Goal: Task Accomplishment & Management: Manage account settings

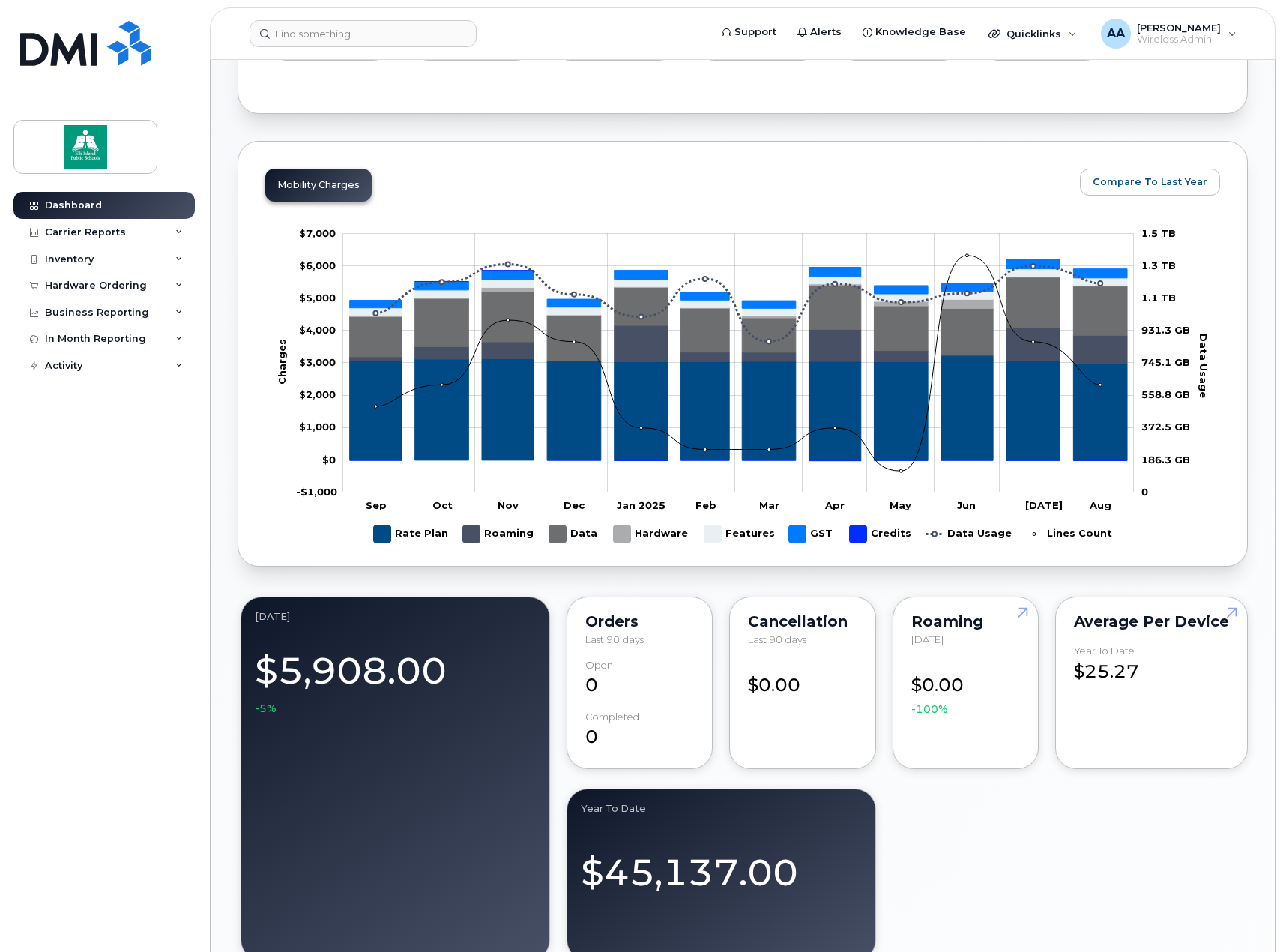
scroll to position [675, 0]
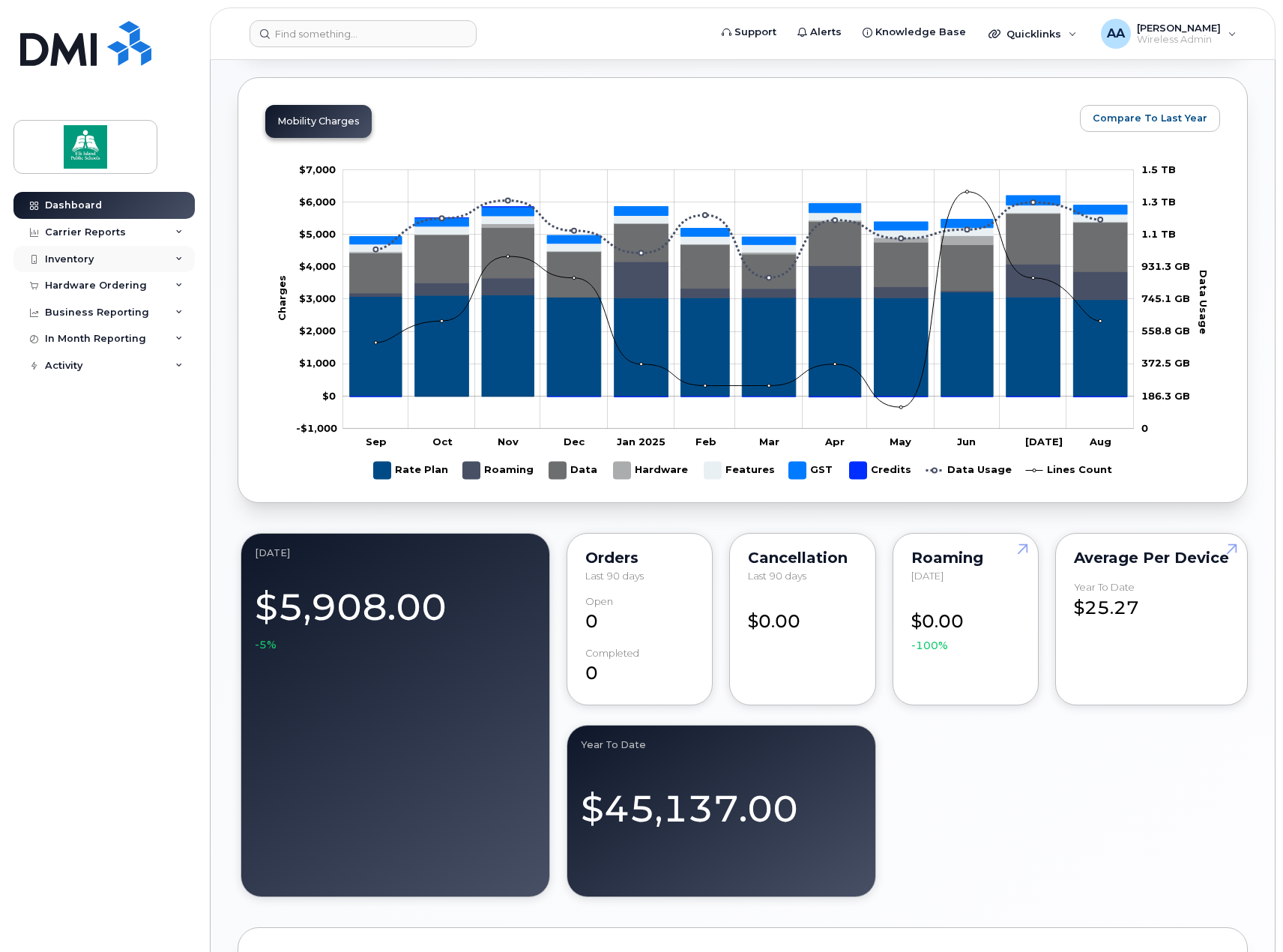
click at [99, 267] on div "Inventory" at bounding box center [105, 260] width 182 height 27
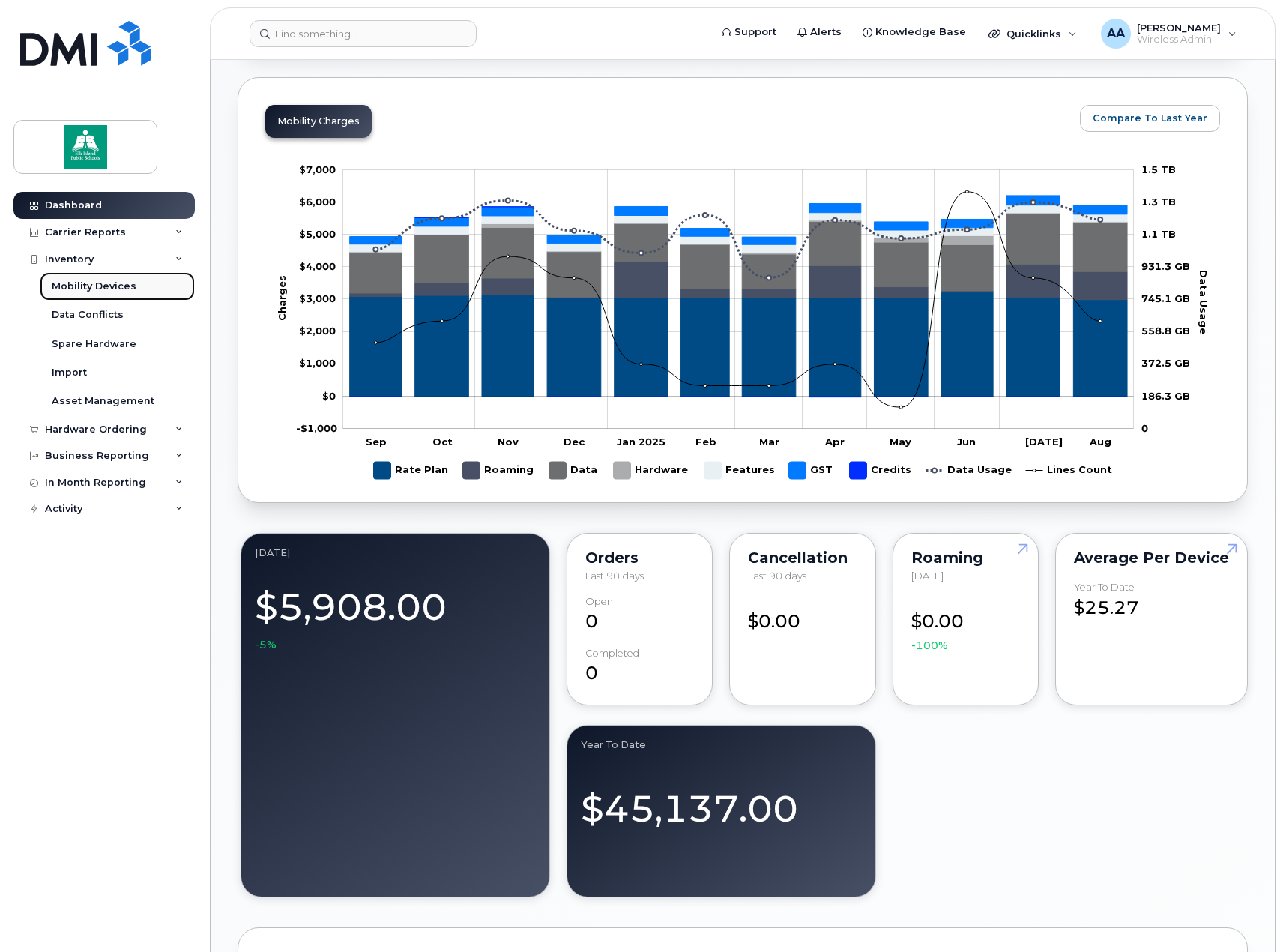
click at [91, 294] on link "Mobility Devices" at bounding box center [117, 285] width 155 height 28
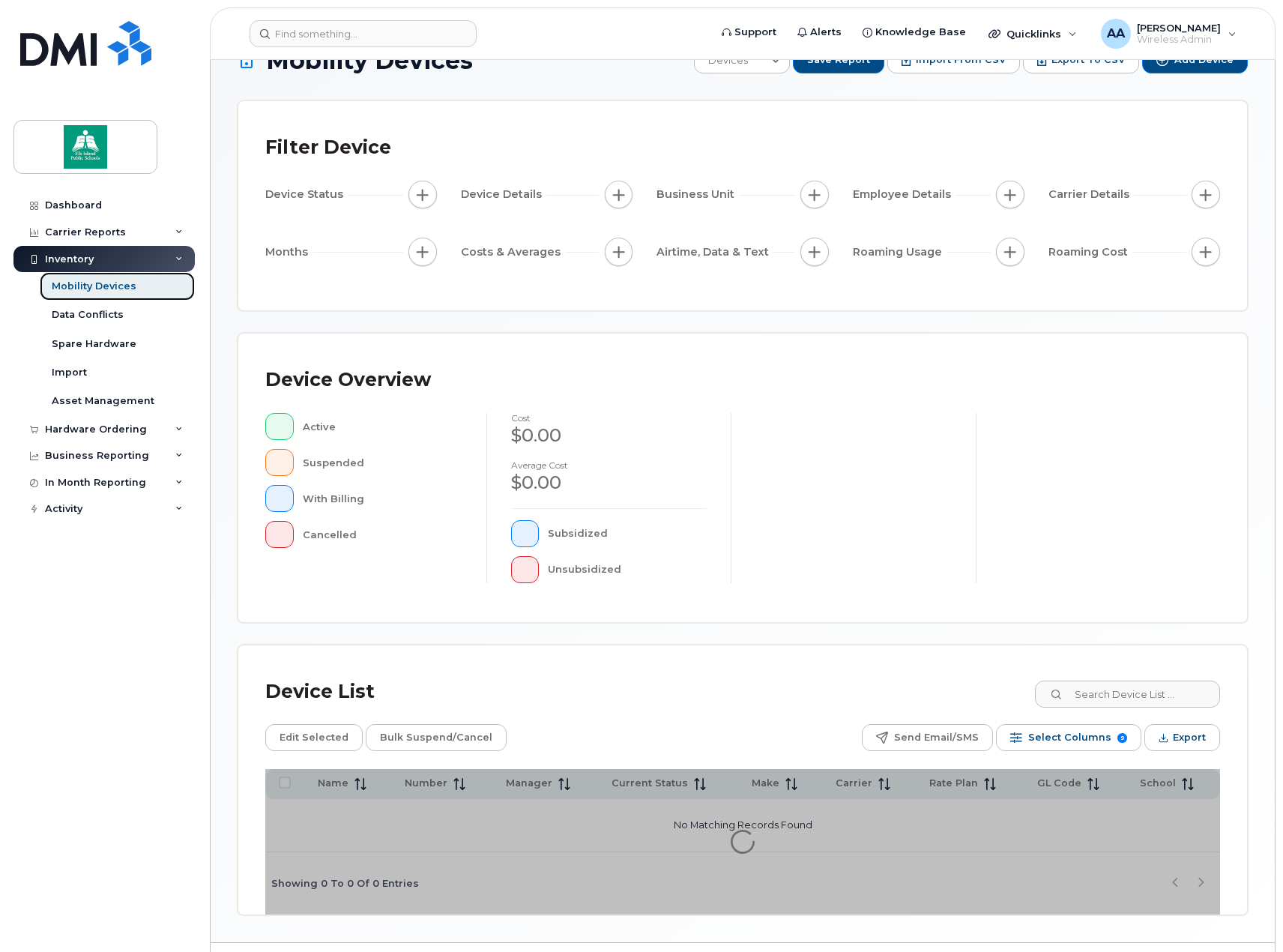
scroll to position [79, 0]
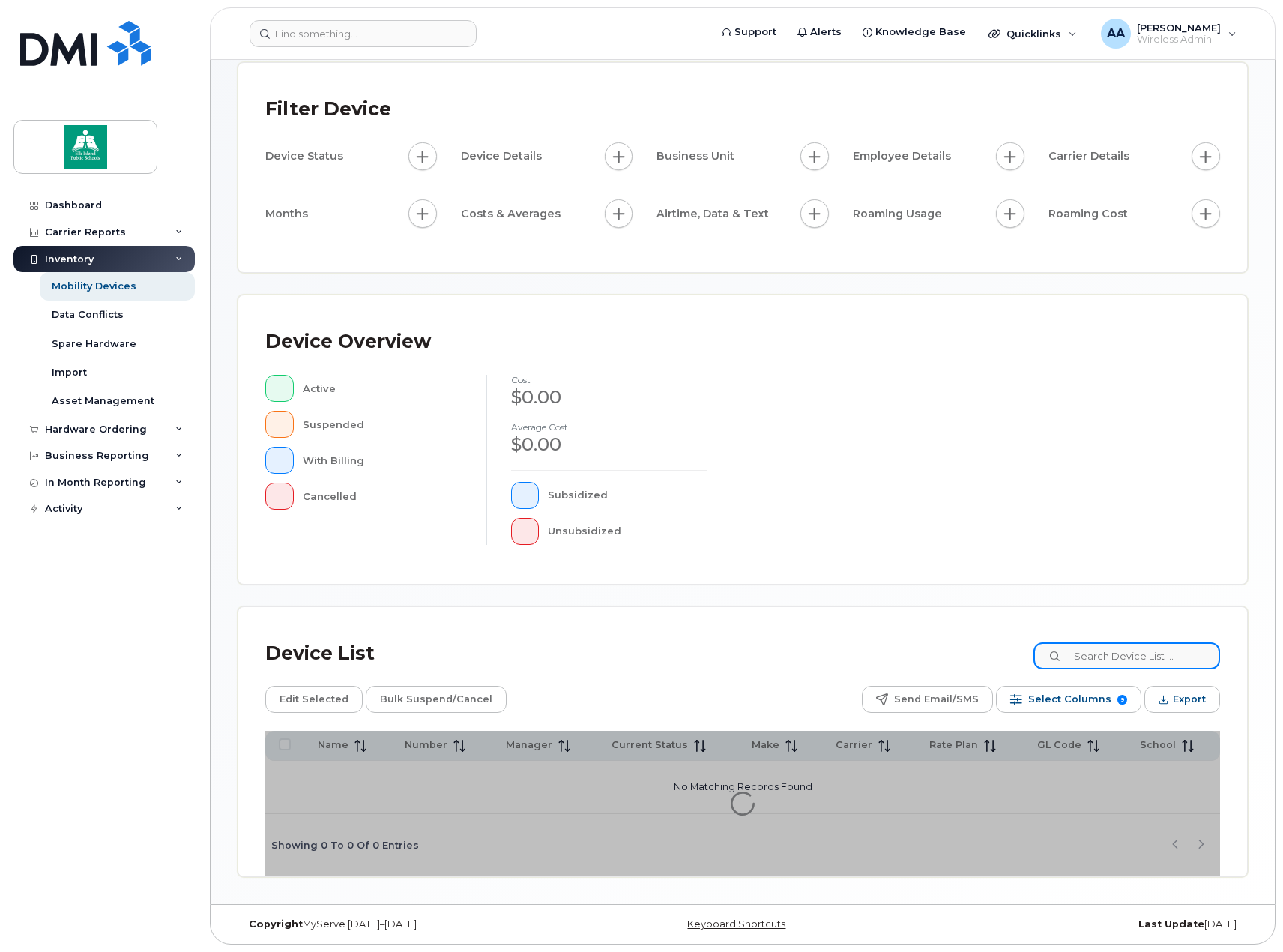
click at [1124, 667] on input at bounding box center [1127, 656] width 187 height 27
type input "l"
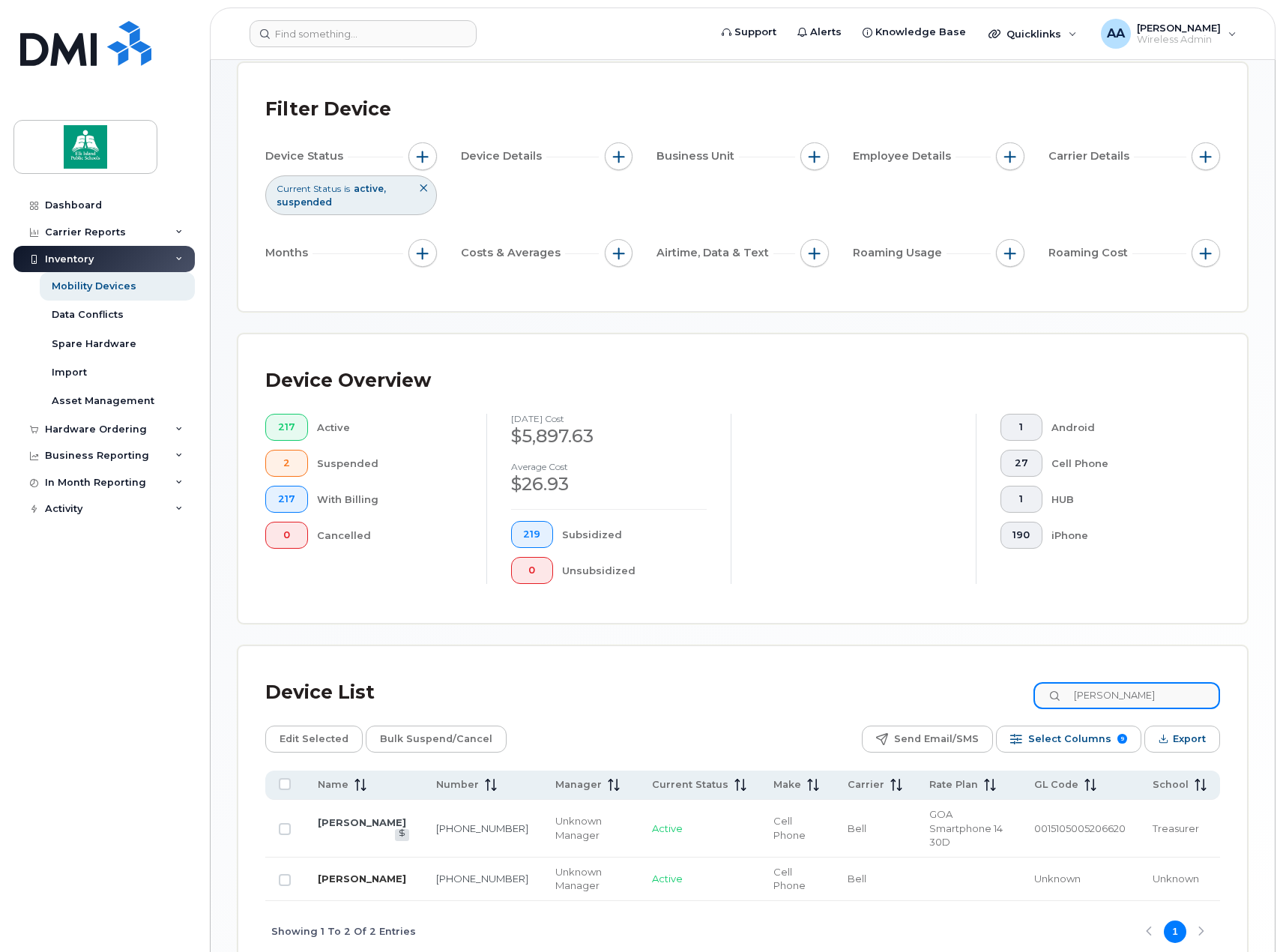
type input "candace"
click at [342, 872] on link "[PERSON_NAME]" at bounding box center [362, 878] width 88 height 12
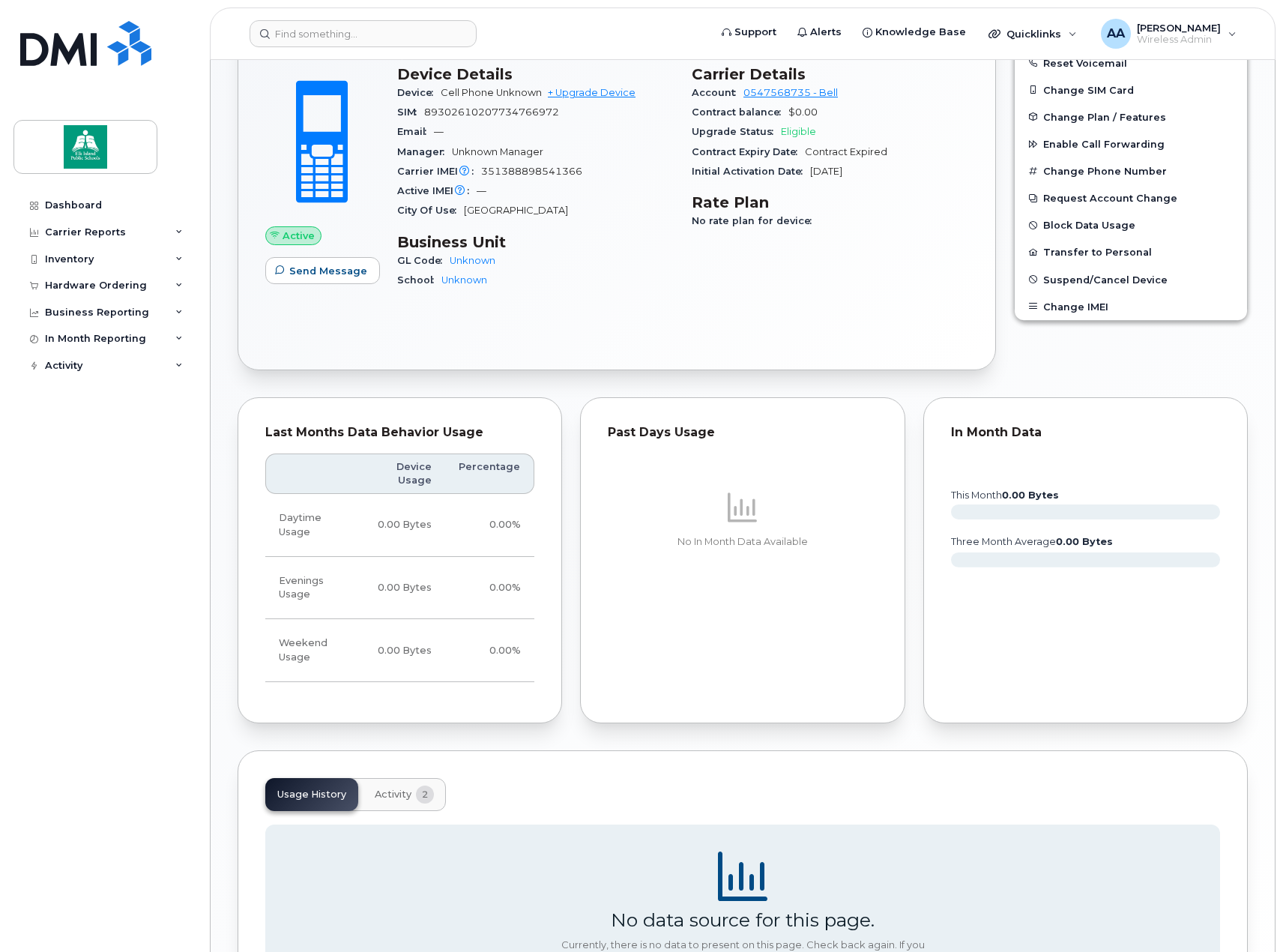
scroll to position [215, 0]
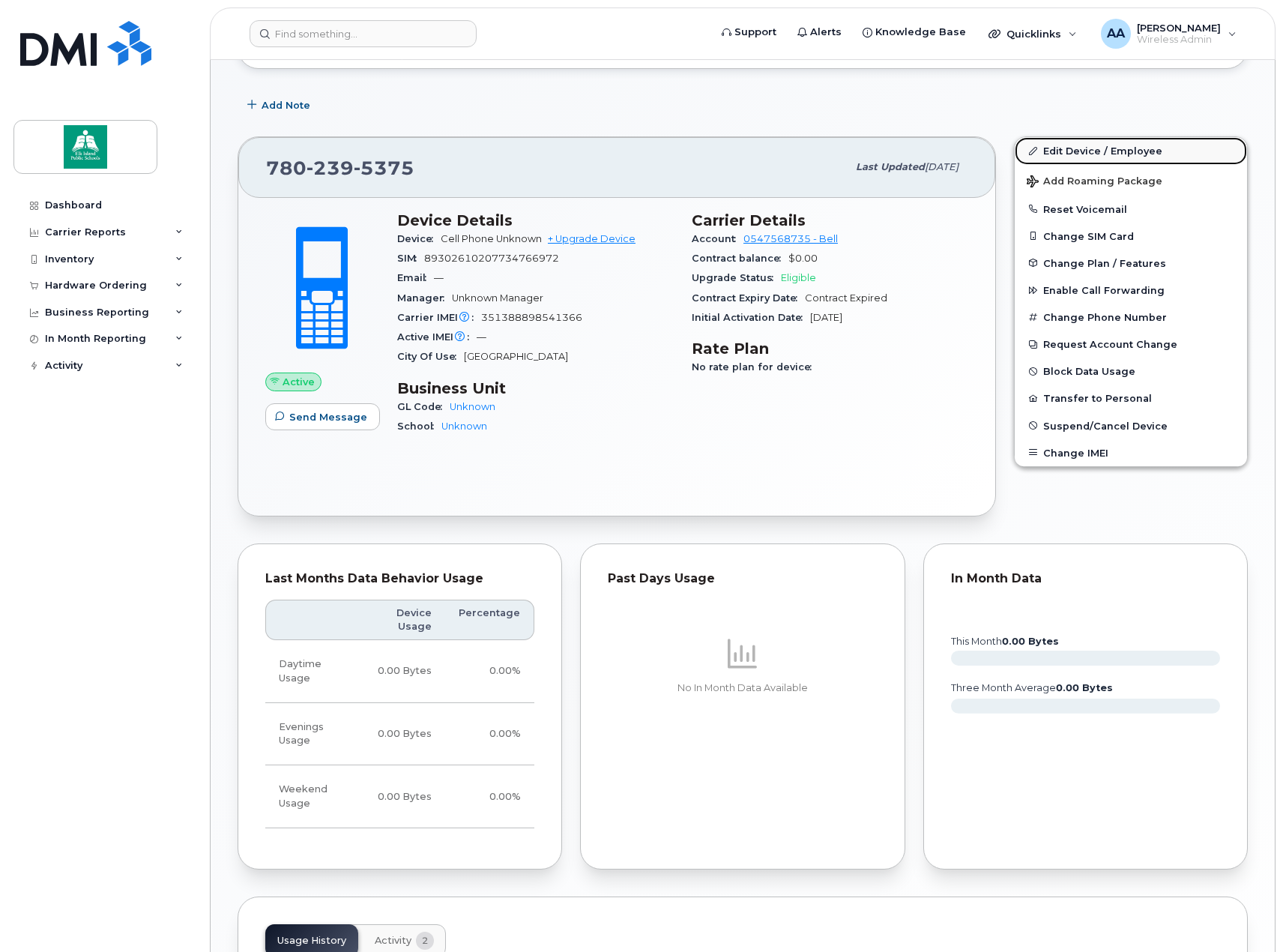
click at [1085, 148] on link "Edit Device / Employee" at bounding box center [1130, 151] width 232 height 27
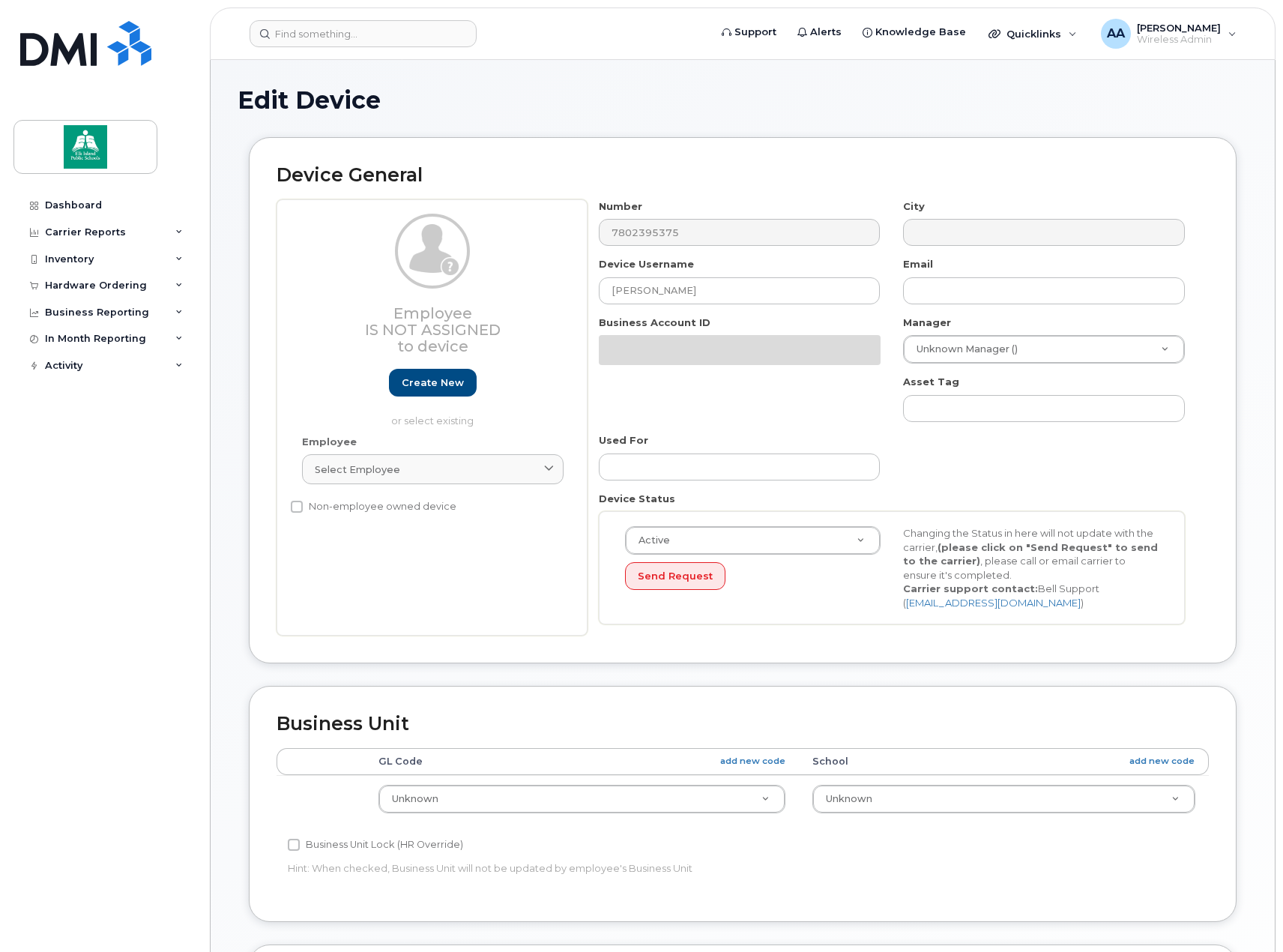
select select "10109119"
select select "10109120"
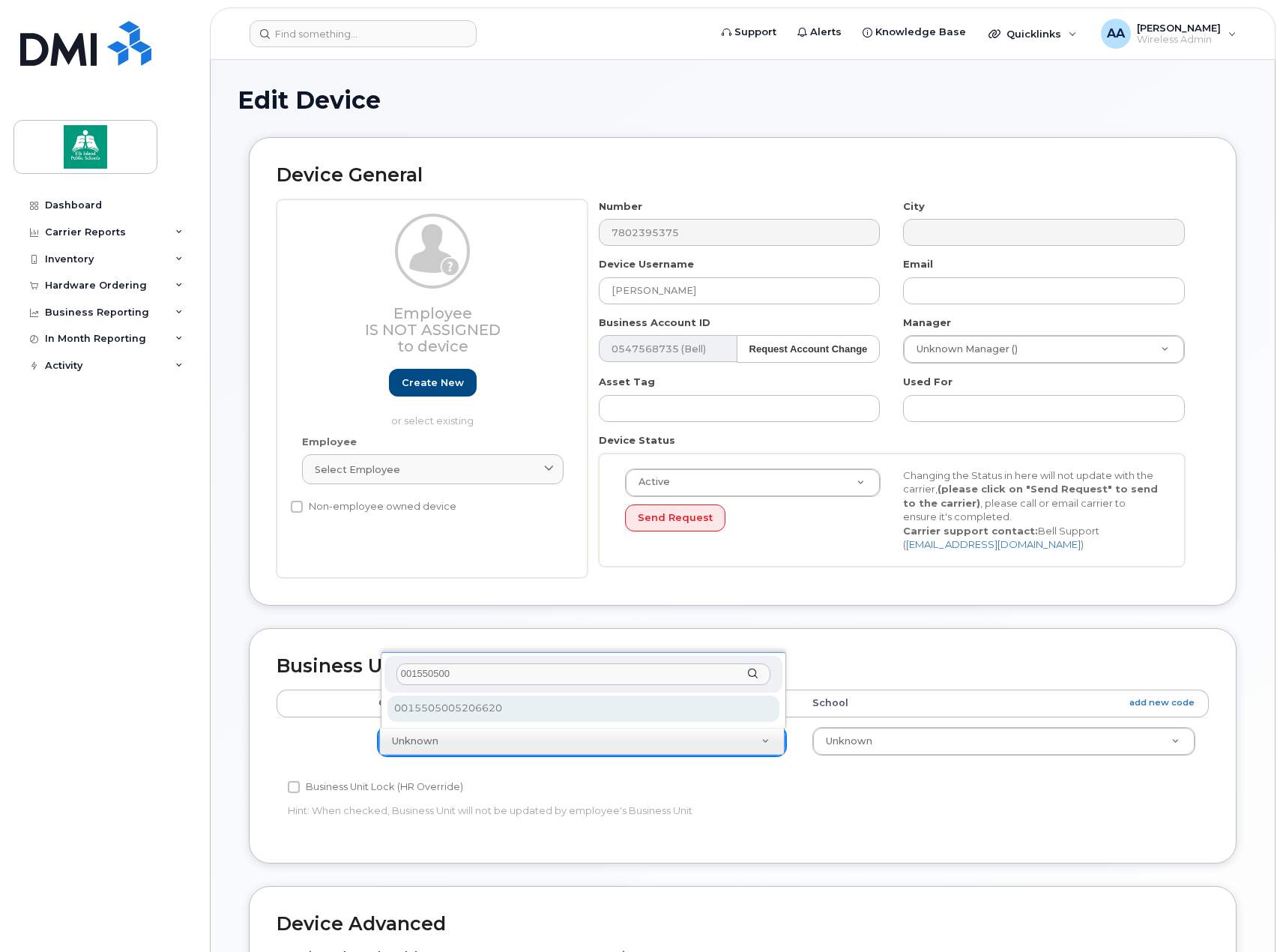
type input "001550500"
select select "10109144"
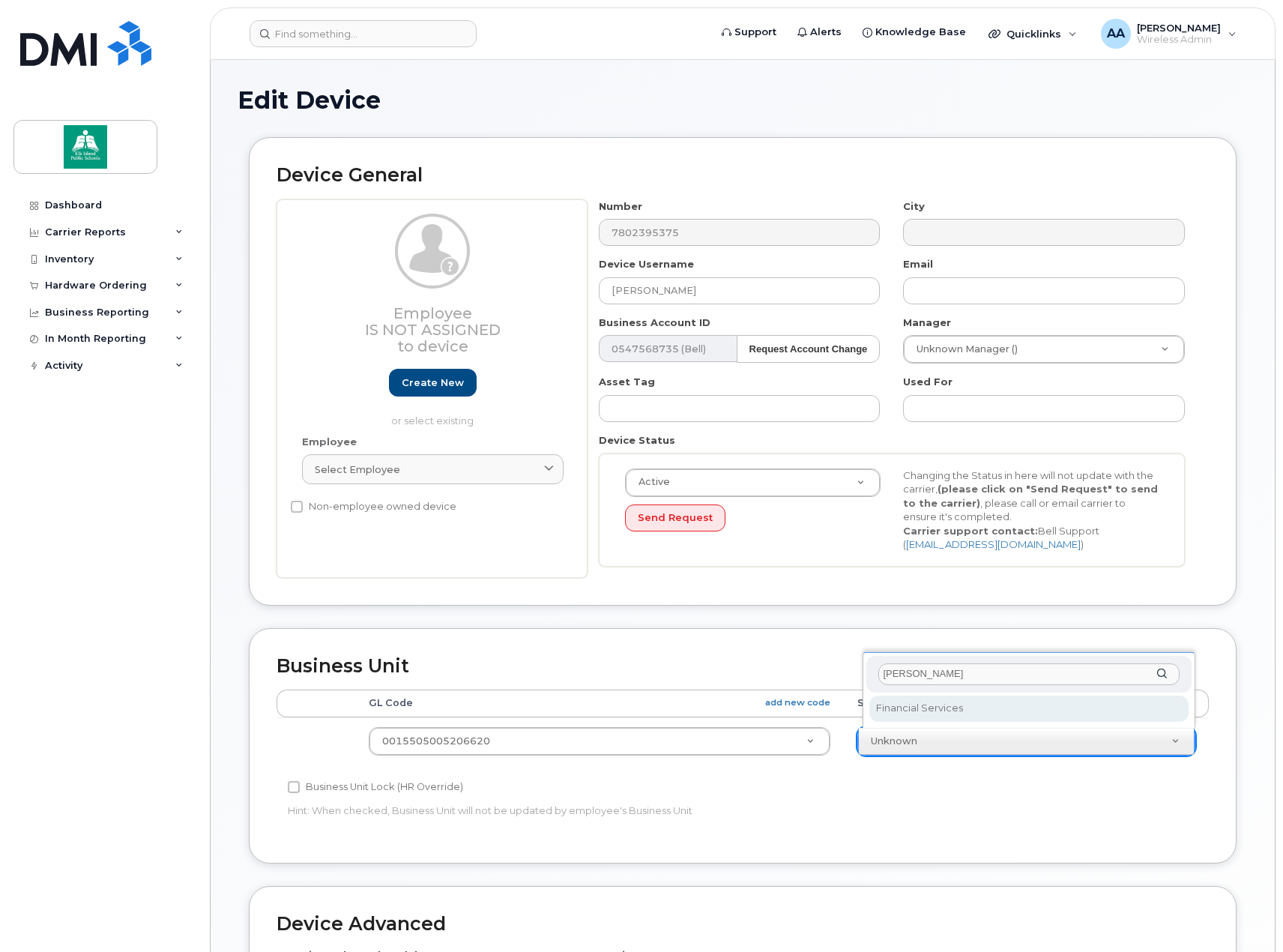
type input "[PERSON_NAME]"
select select "10109206"
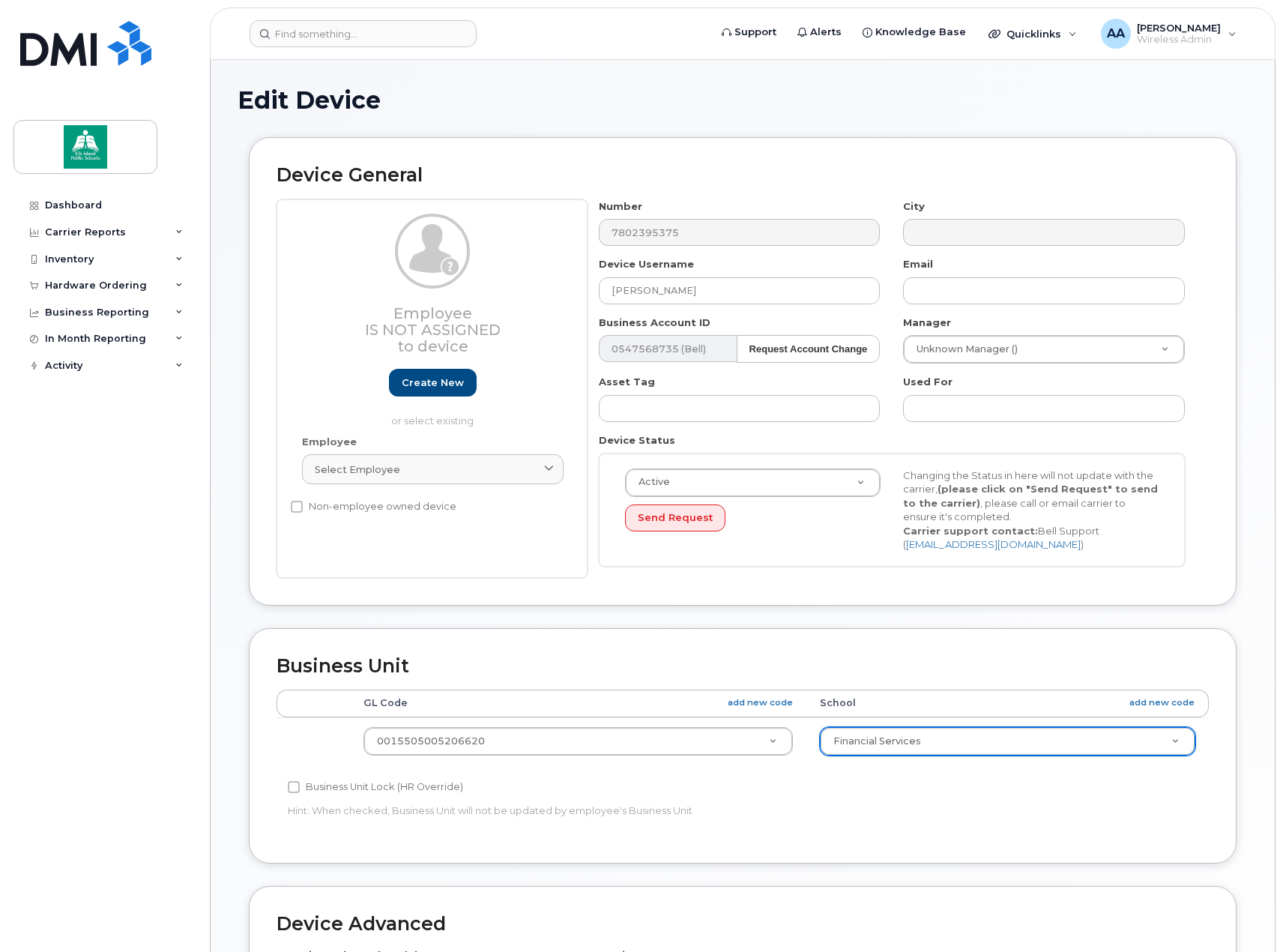
scroll to position [382, 0]
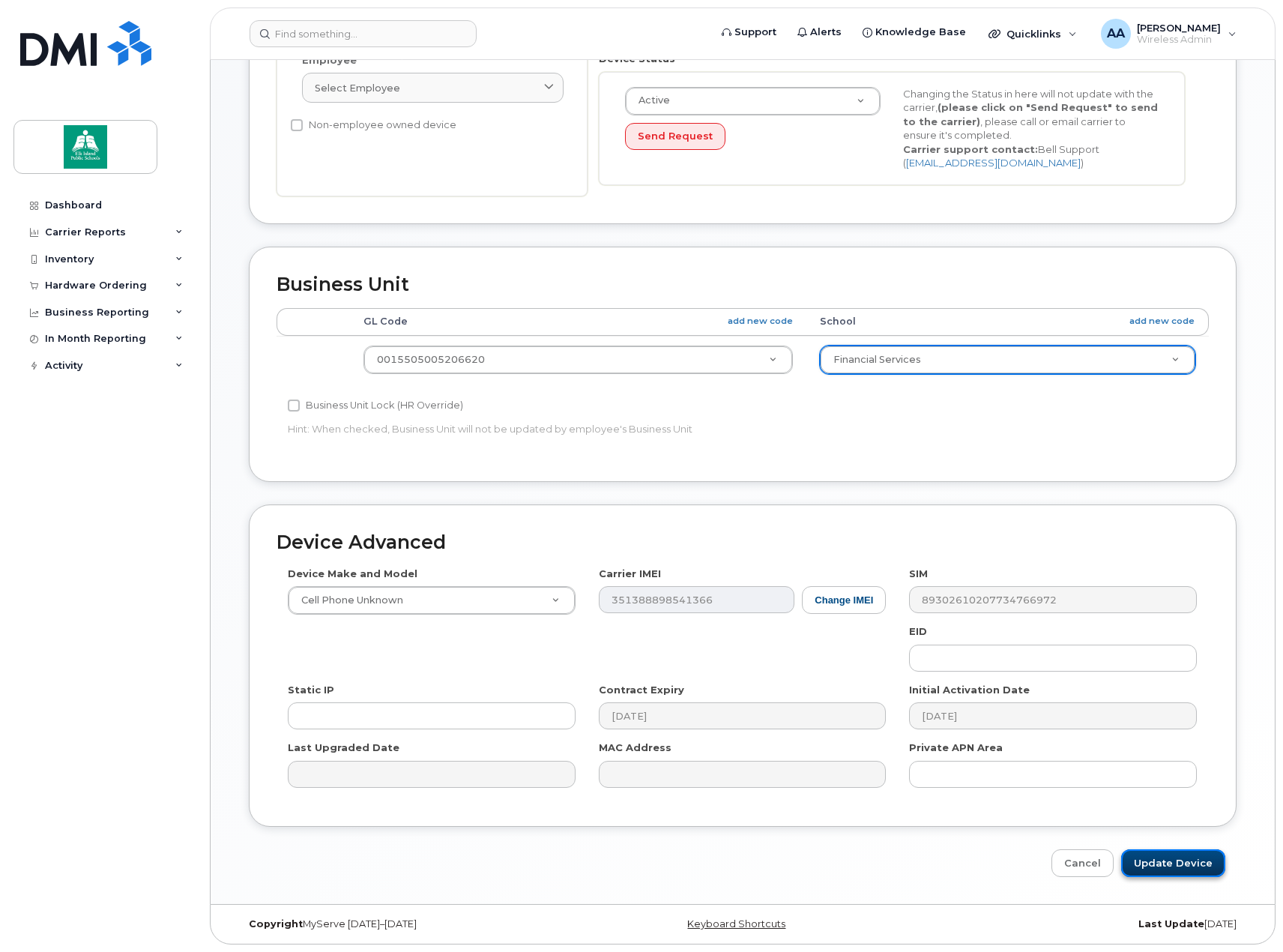
click at [1190, 870] on input "Update Device" at bounding box center [1174, 863] width 105 height 27
type input "Saving..."
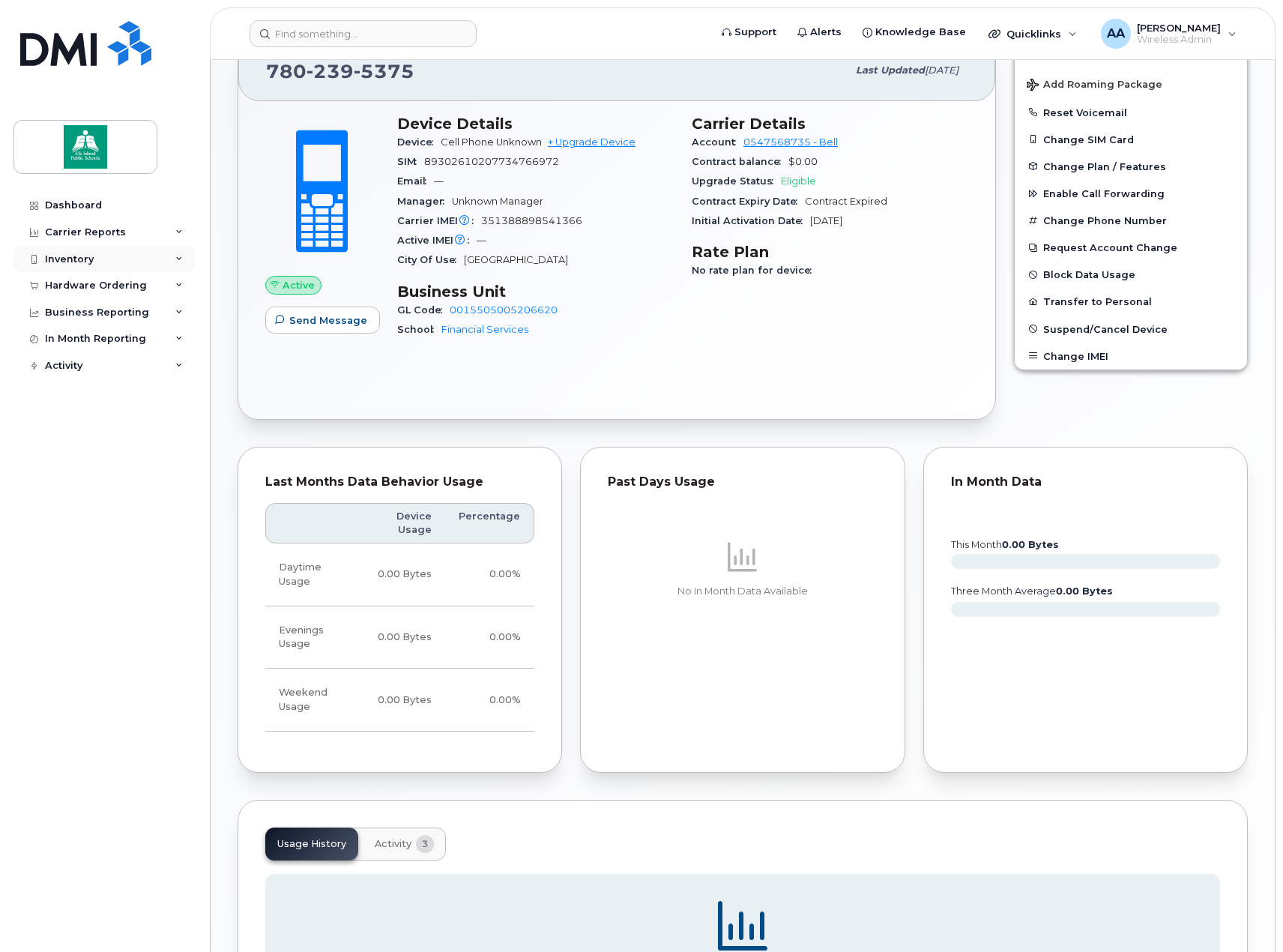
scroll to position [290, 0]
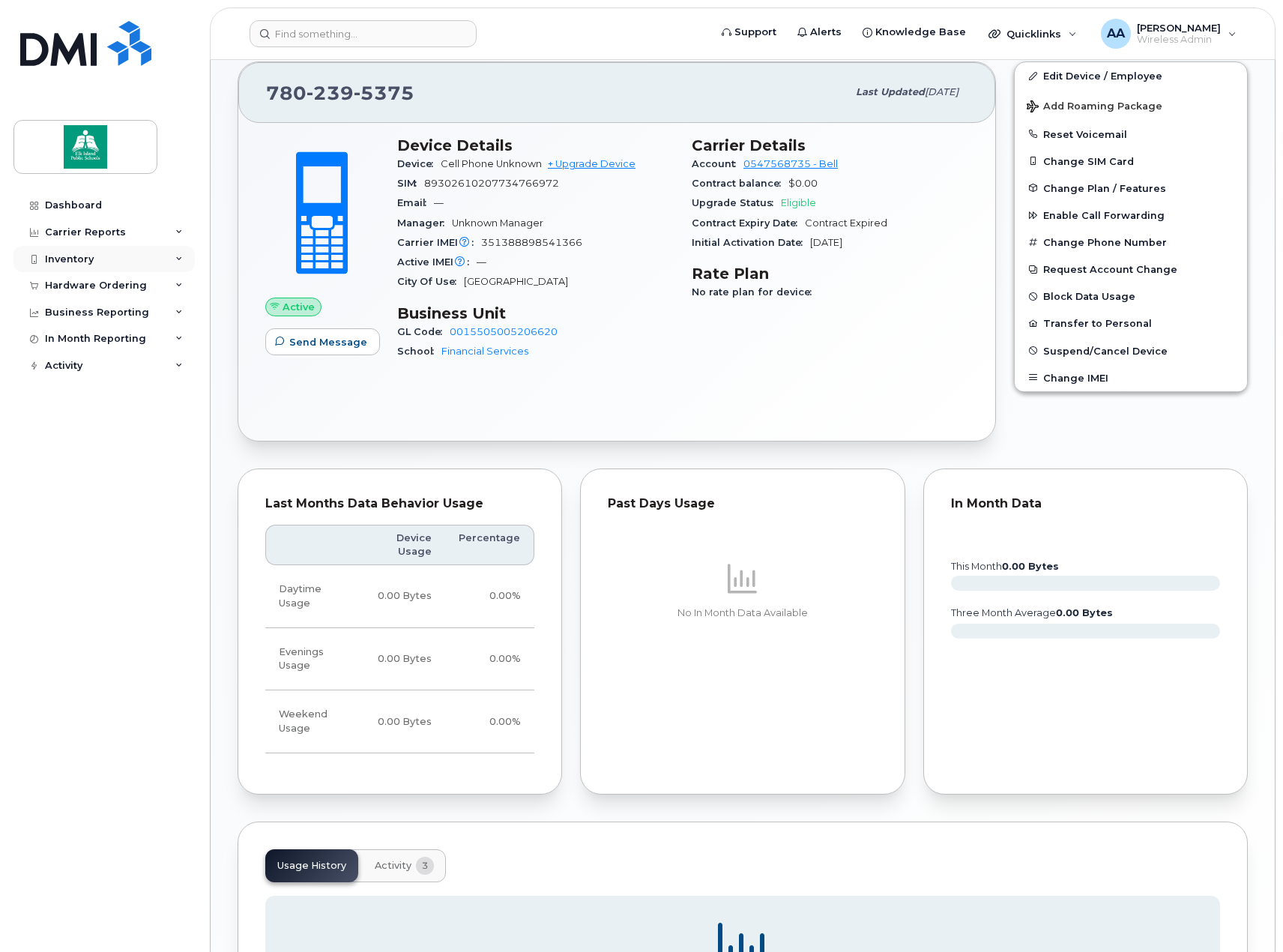
click at [117, 261] on div "Inventory" at bounding box center [105, 260] width 182 height 27
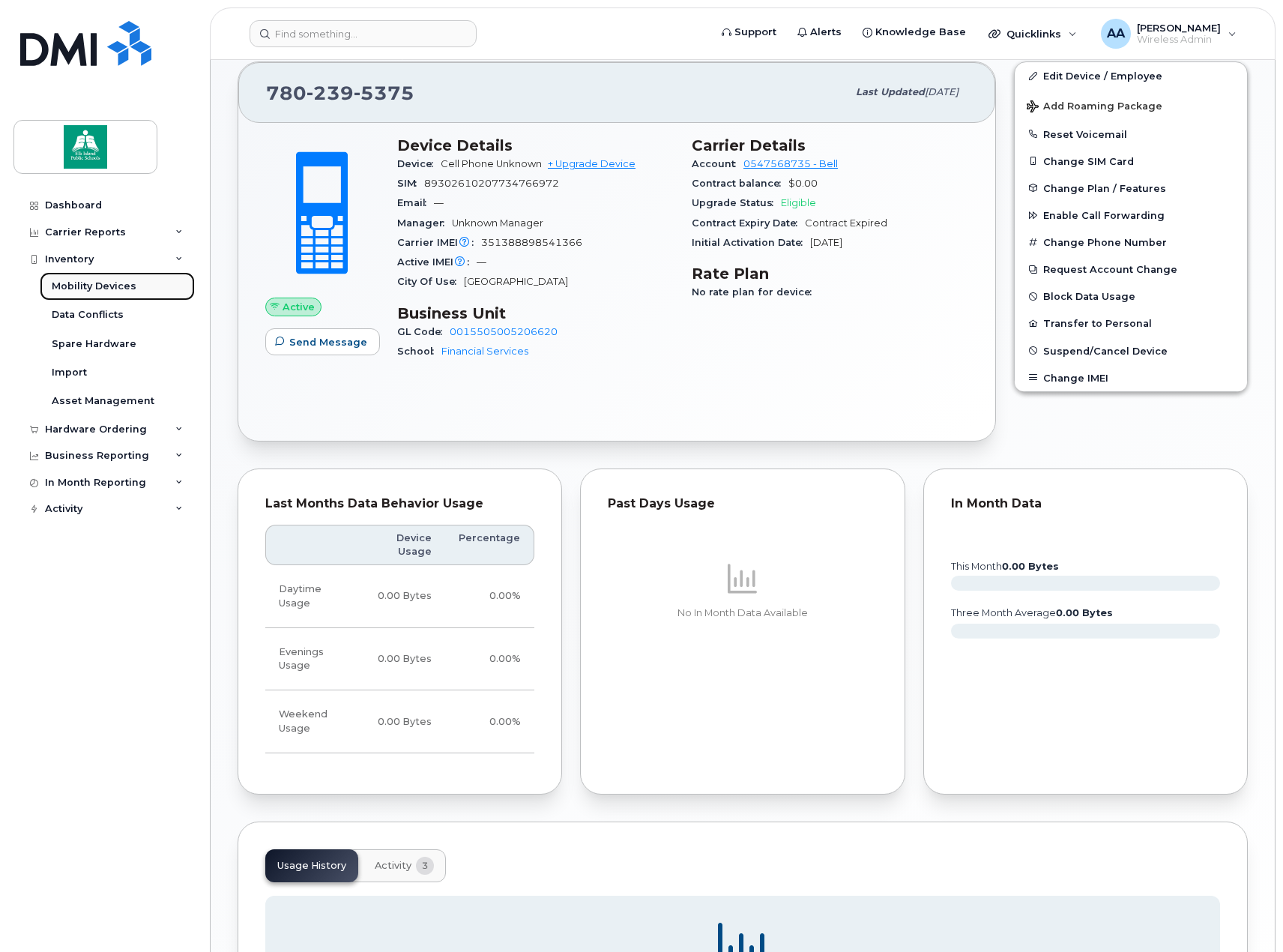
click at [94, 284] on div "Mobility Devices" at bounding box center [93, 286] width 84 height 14
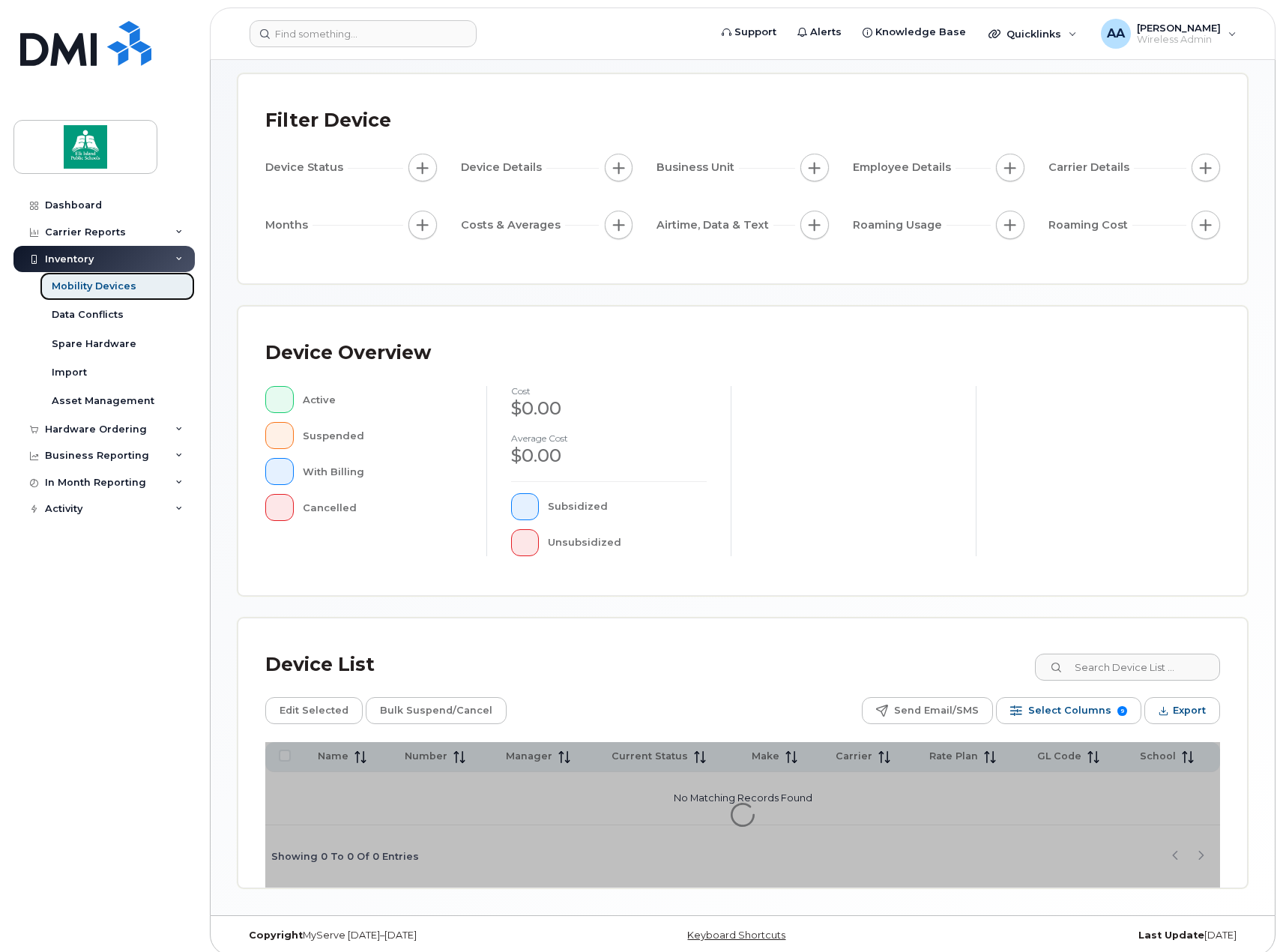
scroll to position [105, 0]
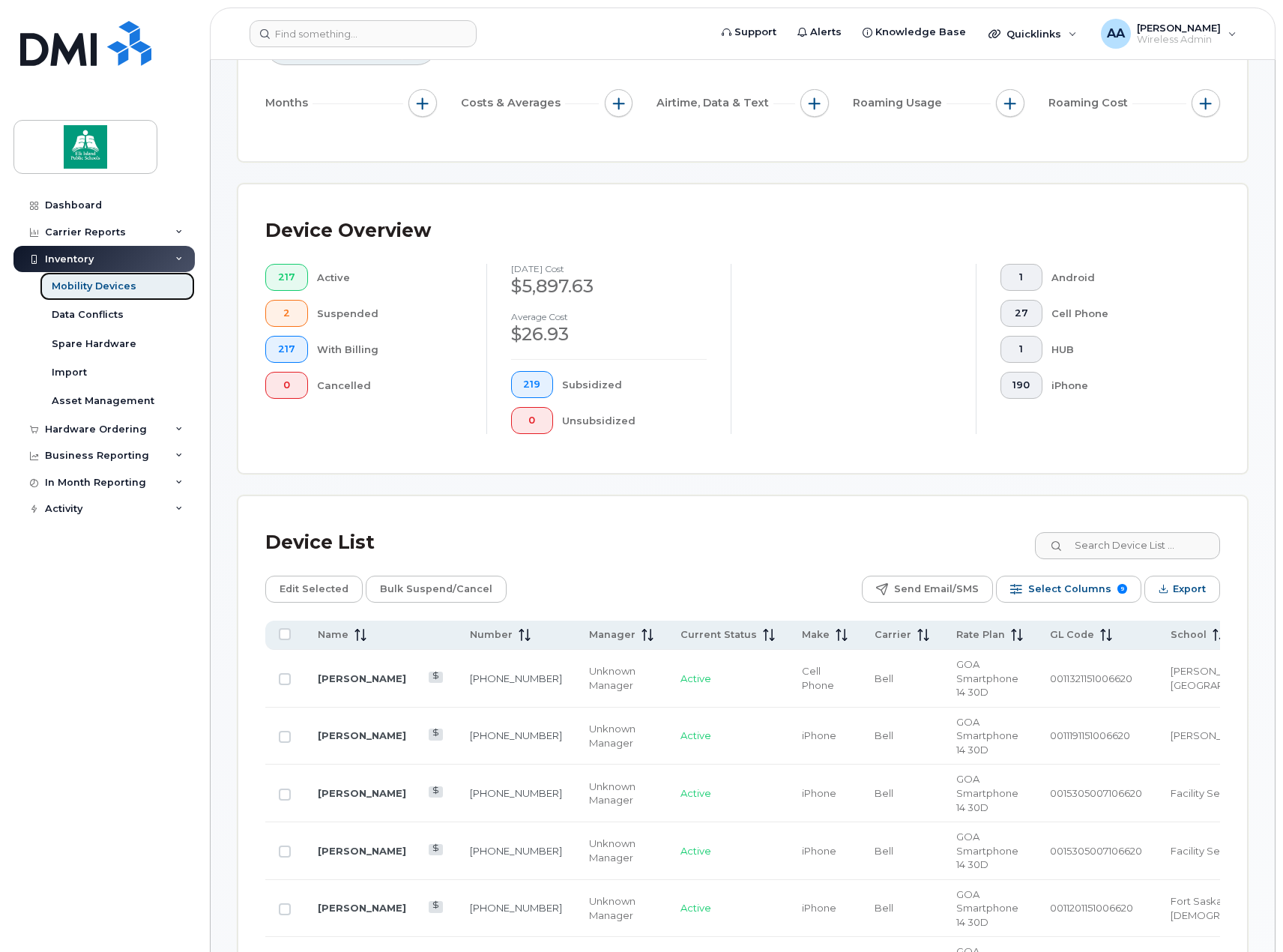
scroll to position [330, 0]
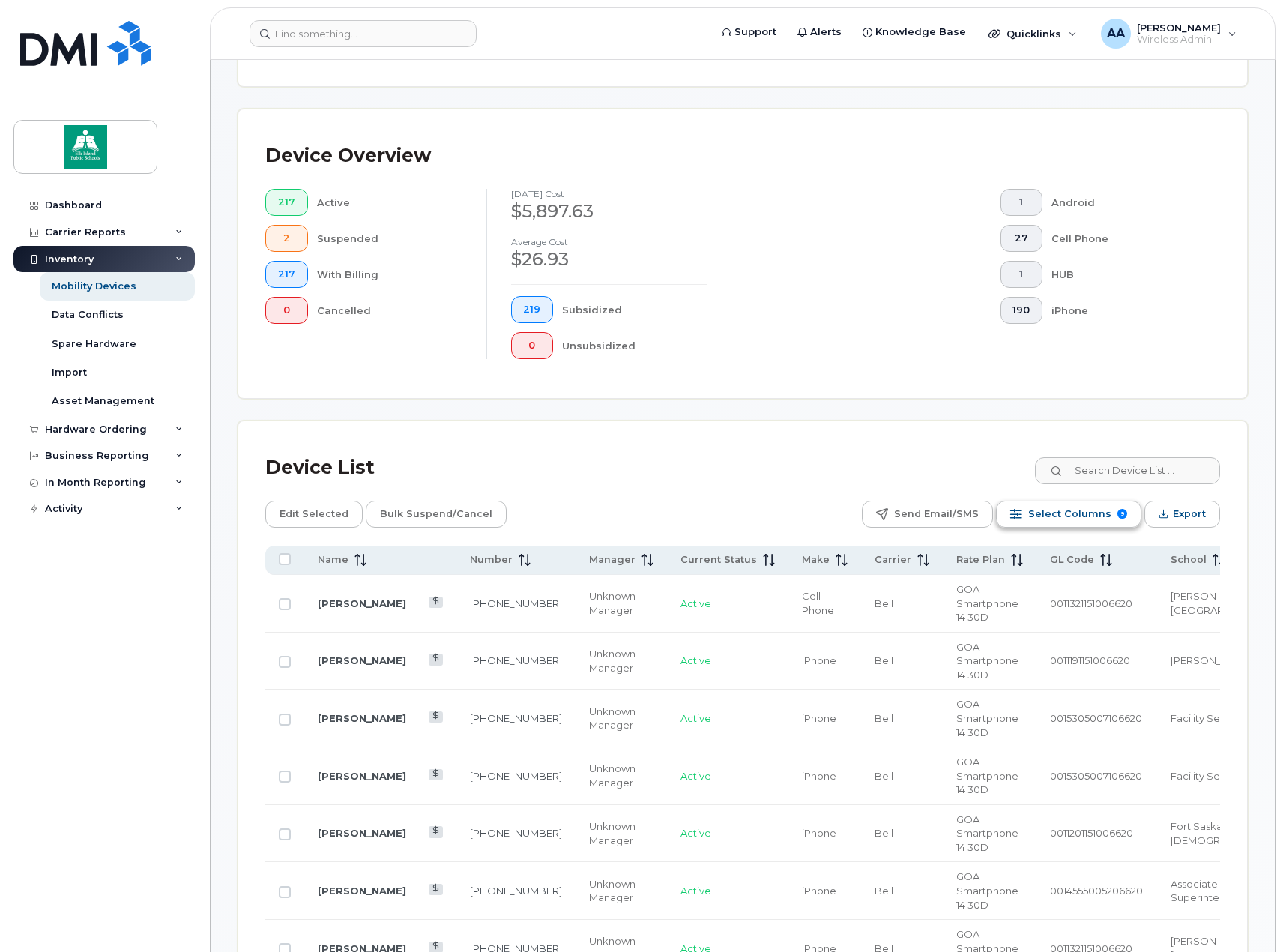
click at [1030, 515] on button "Select Columns 9" at bounding box center [1068, 515] width 146 height 27
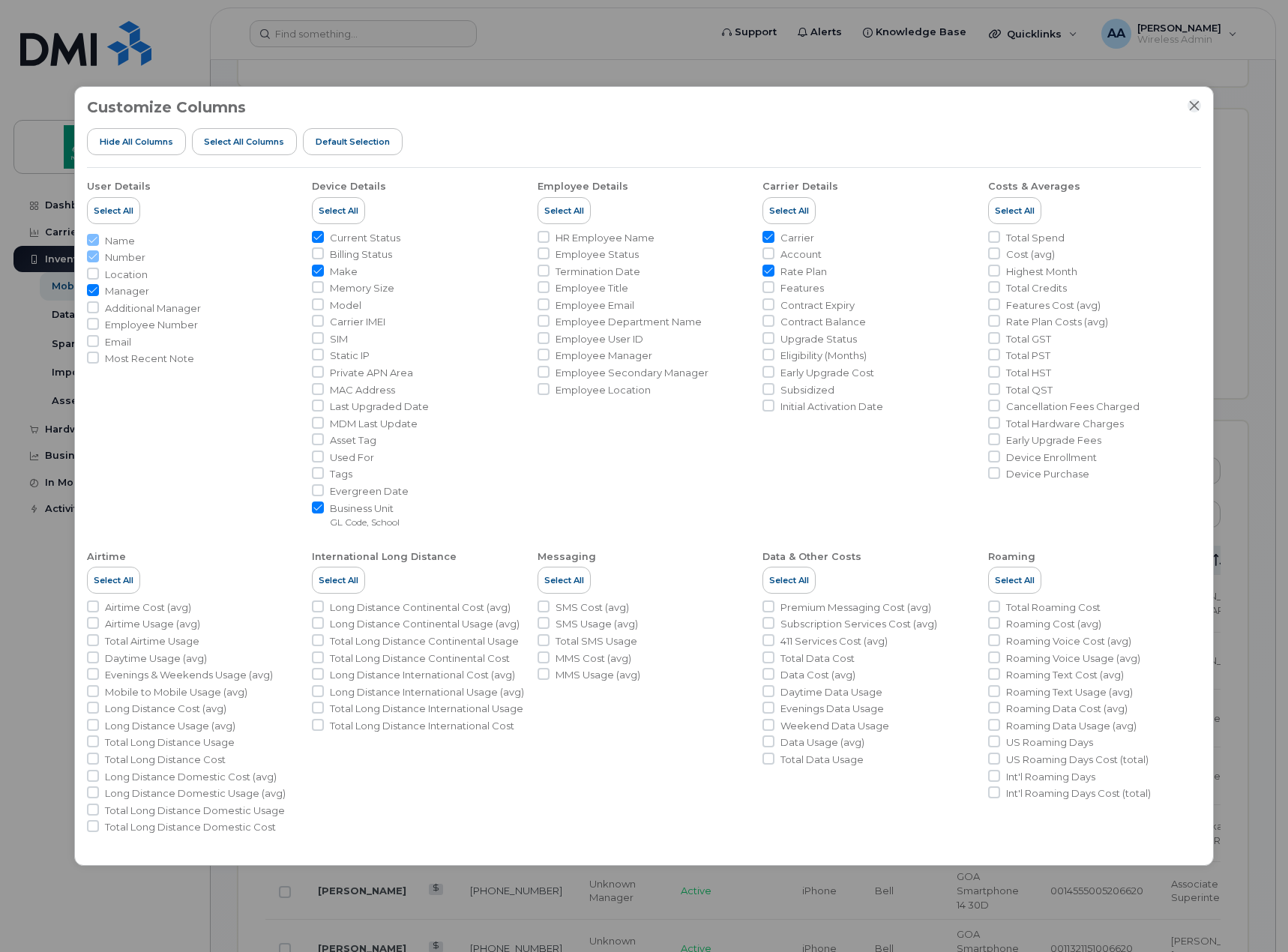
click at [1192, 106] on icon "Close" at bounding box center [1194, 105] width 12 height 12
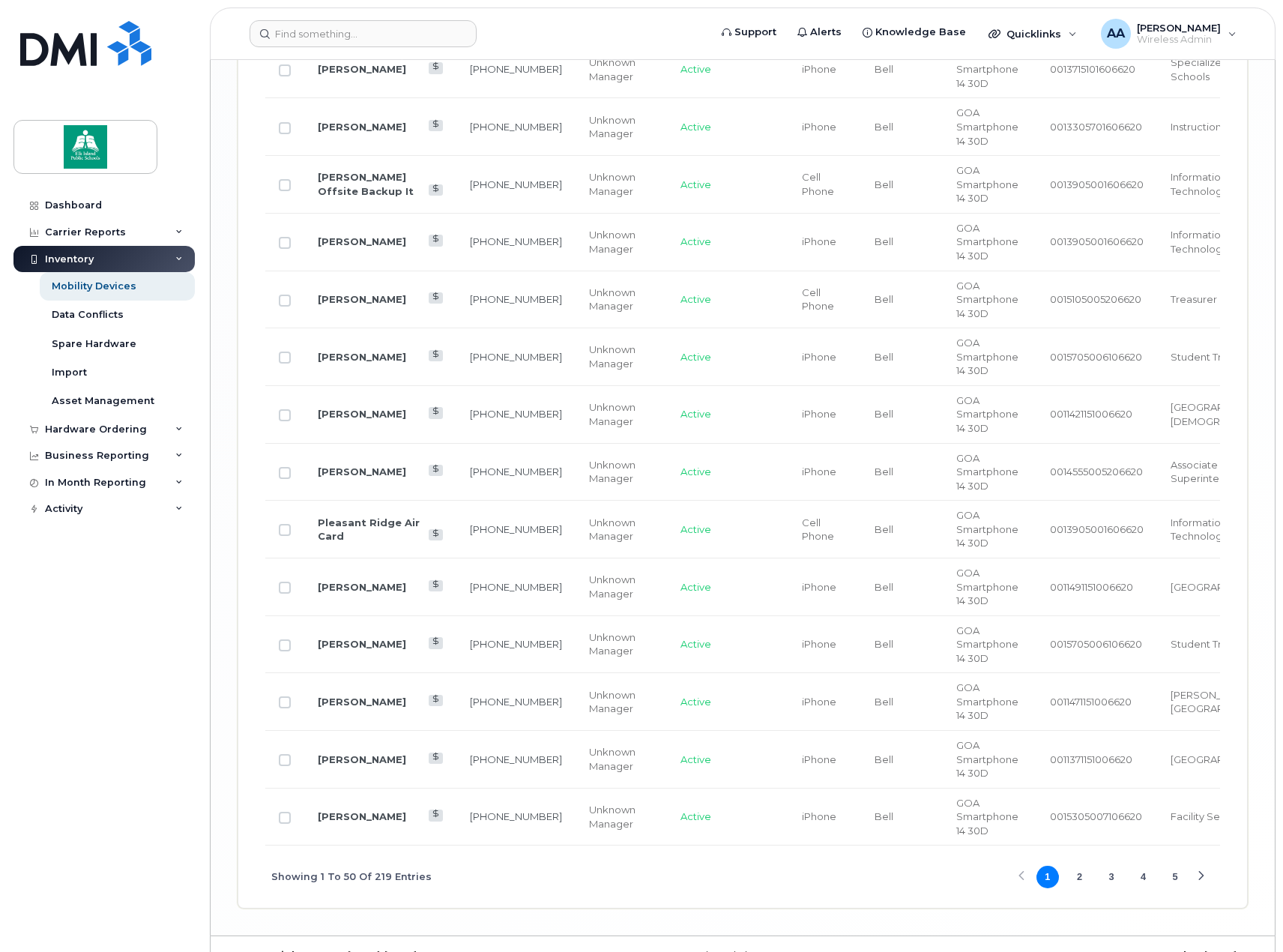
scroll to position [2966, 0]
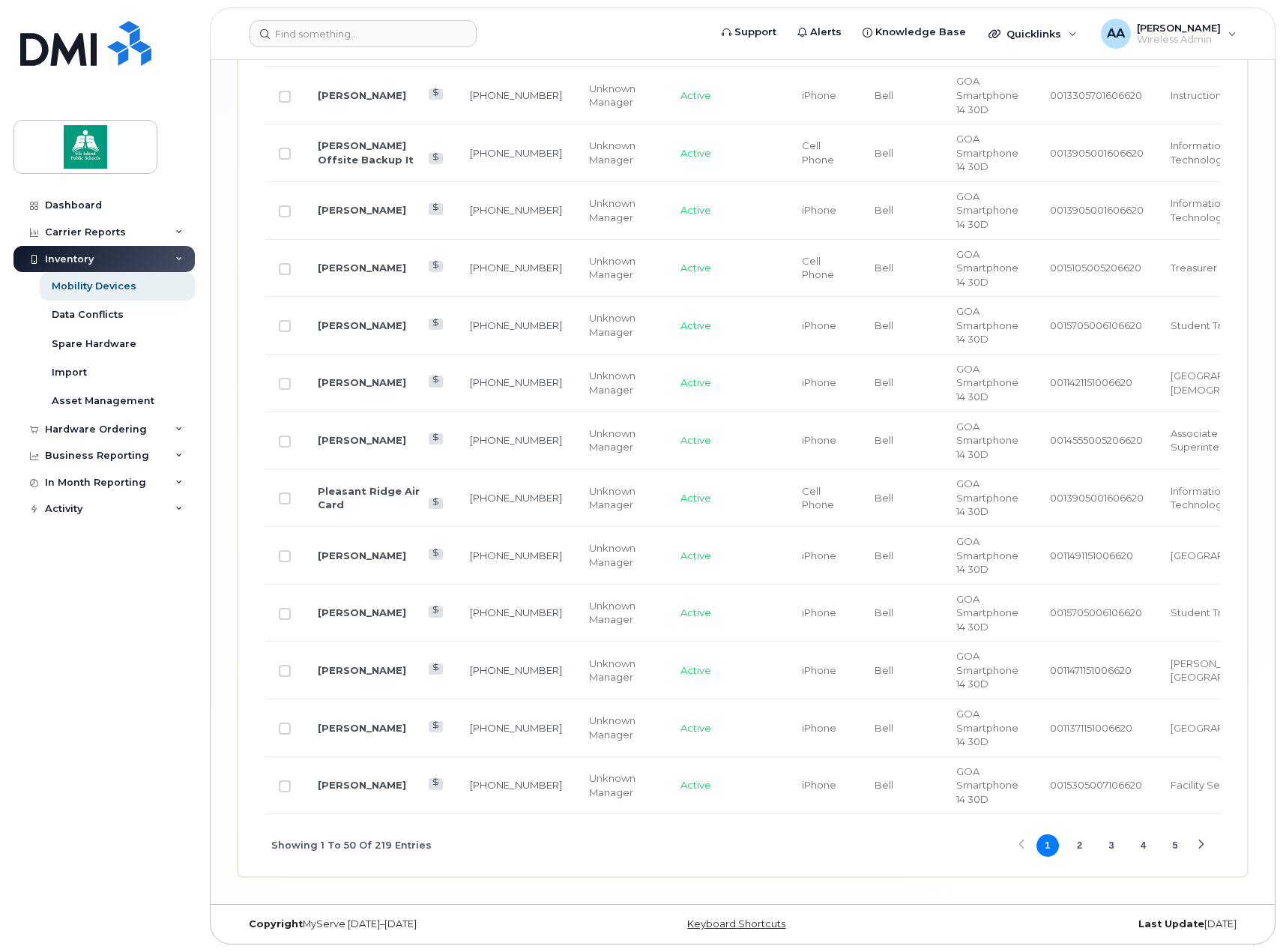
click at [1083, 847] on button "2" at bounding box center [1080, 846] width 23 height 23
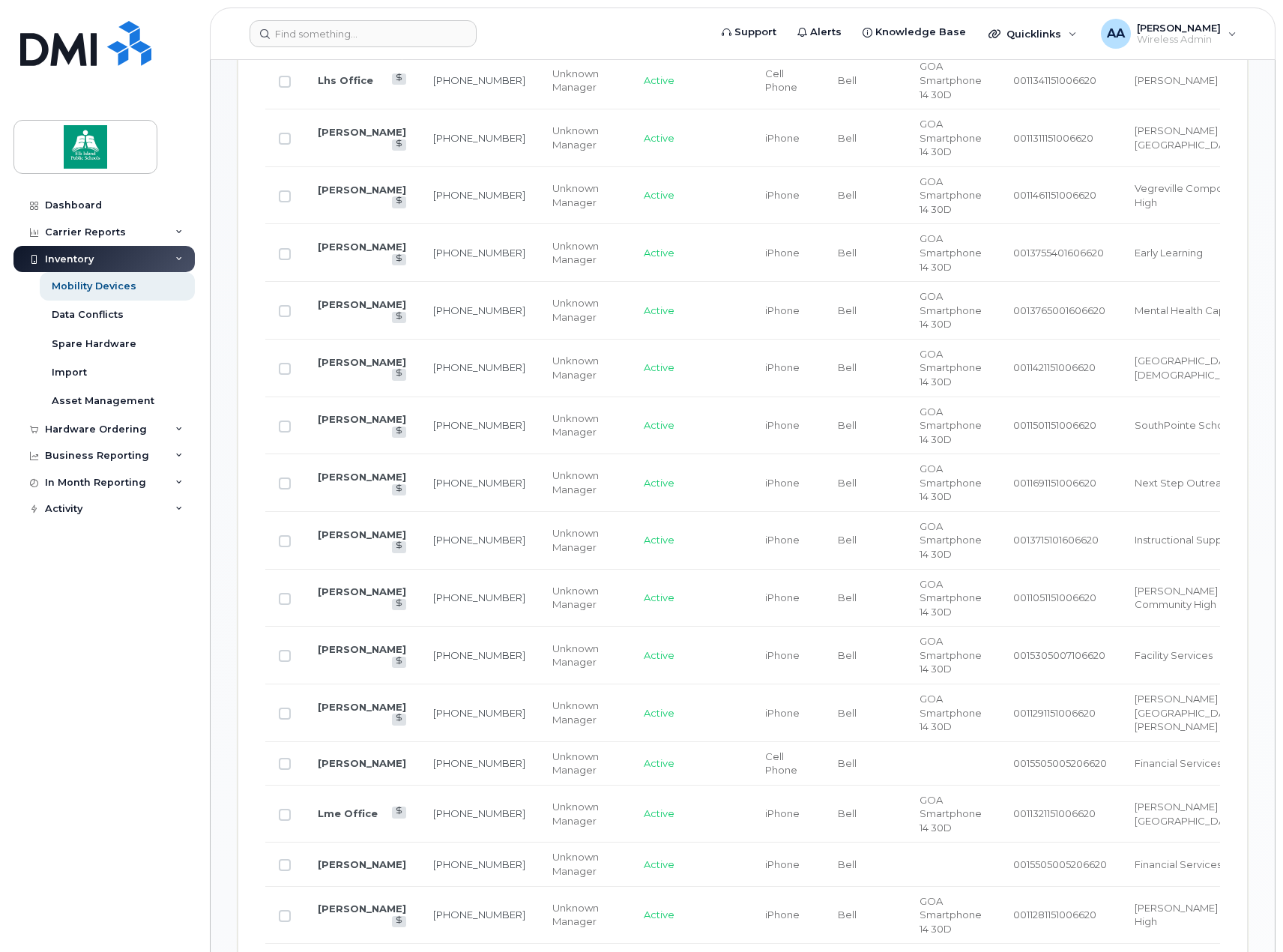
scroll to position [2938, 0]
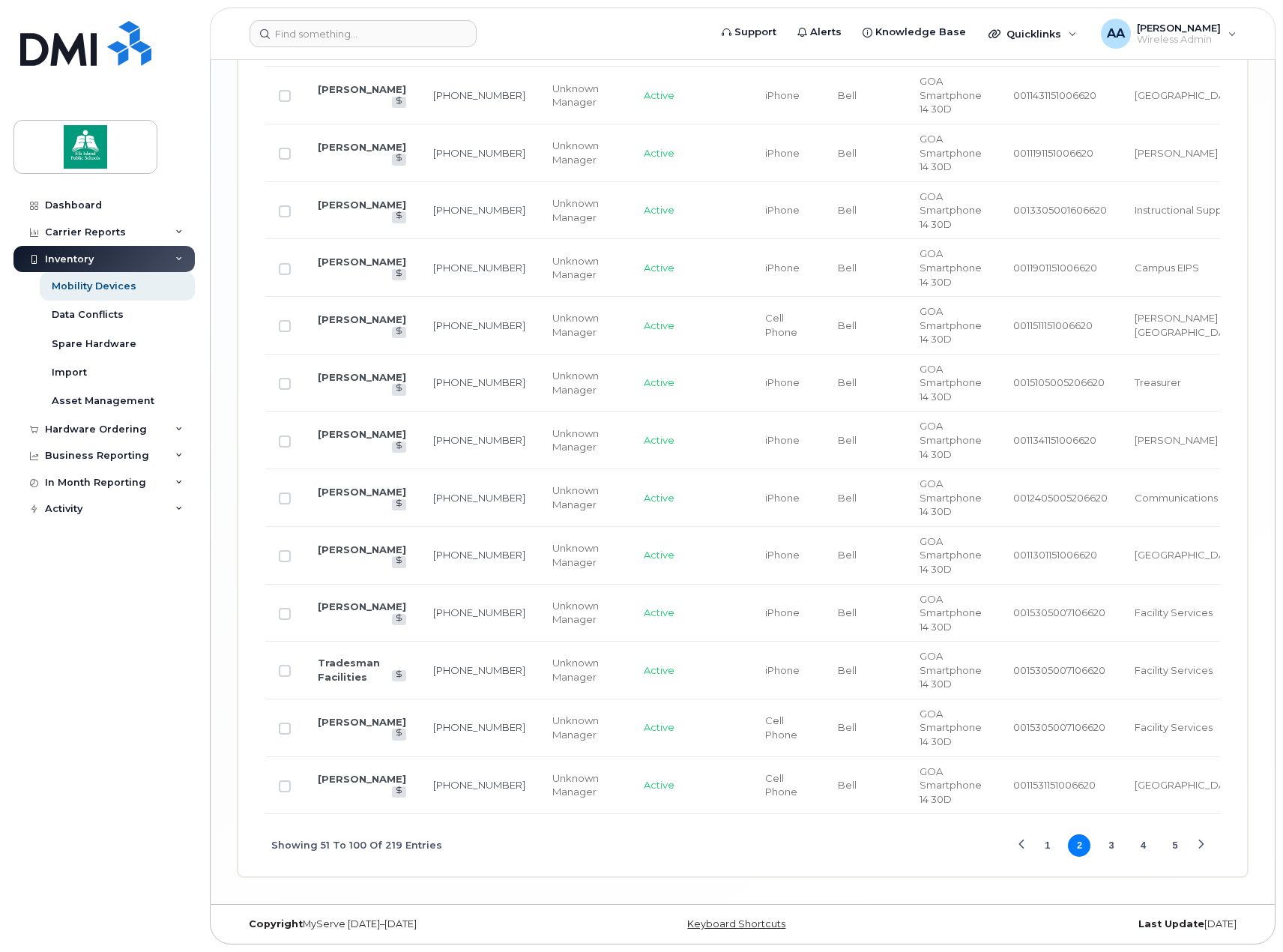
click at [1107, 844] on button "3" at bounding box center [1112, 846] width 23 height 23
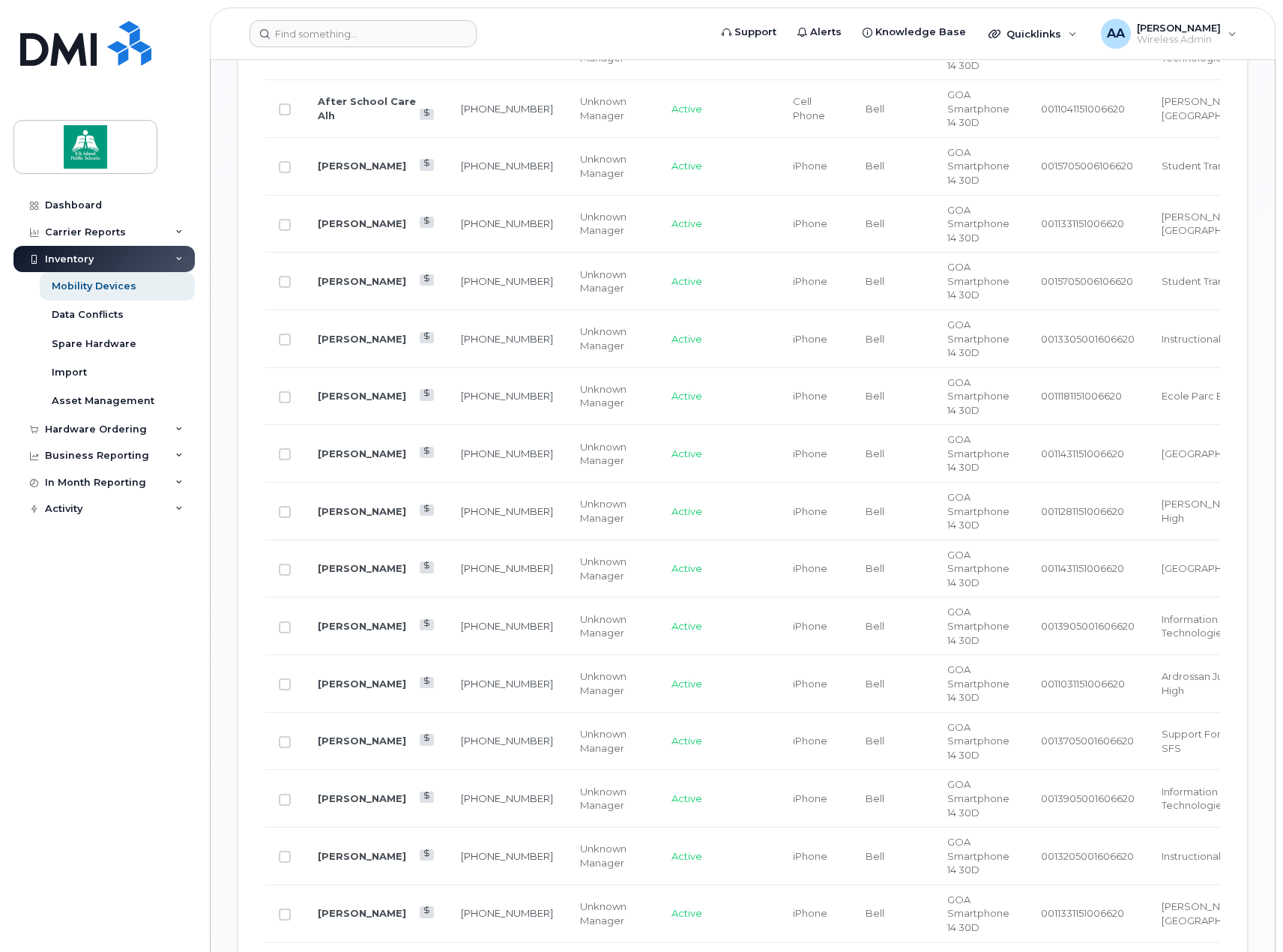
scroll to position [2952, 0]
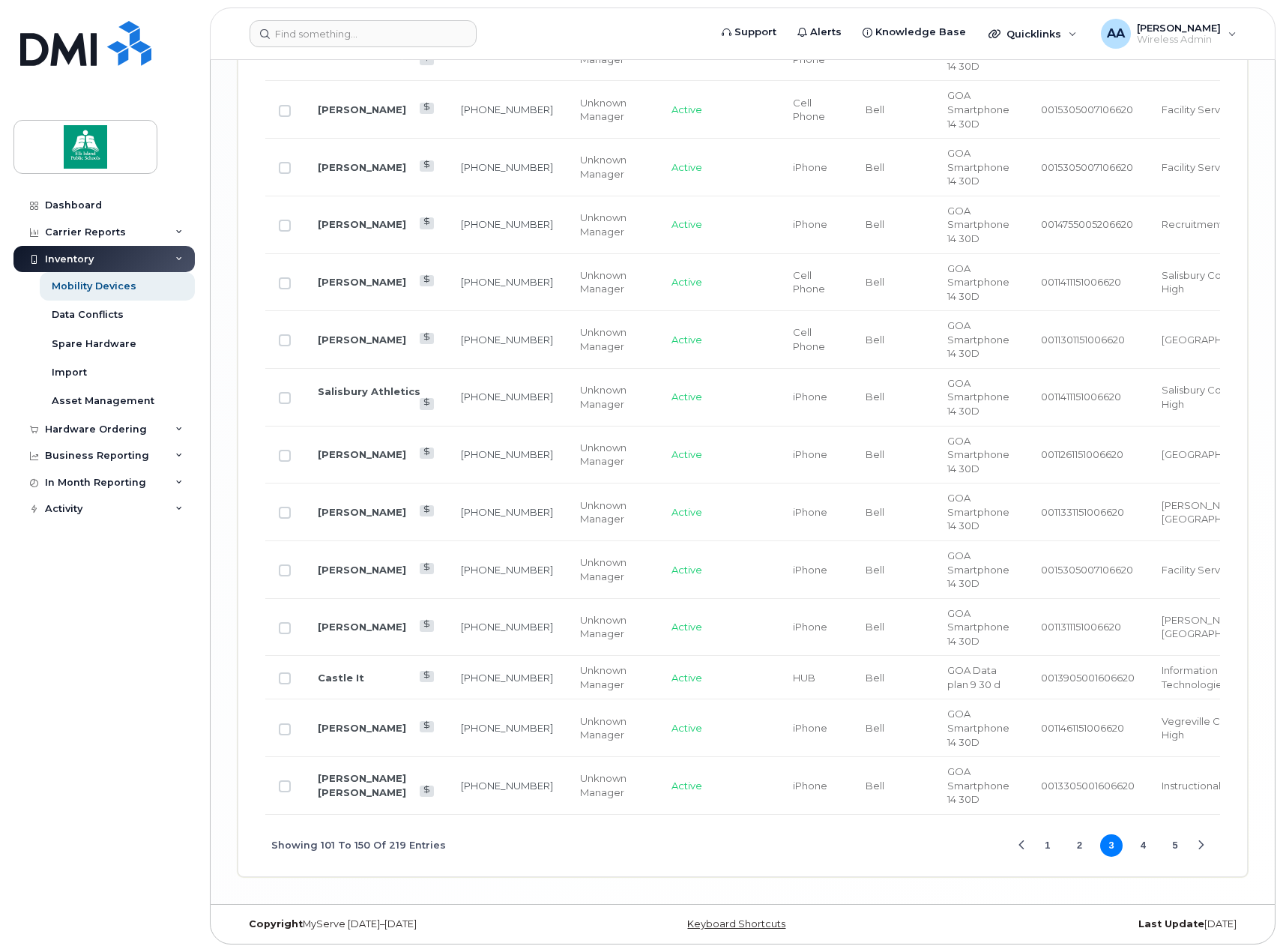
click at [1144, 849] on button "4" at bounding box center [1144, 846] width 23 height 23
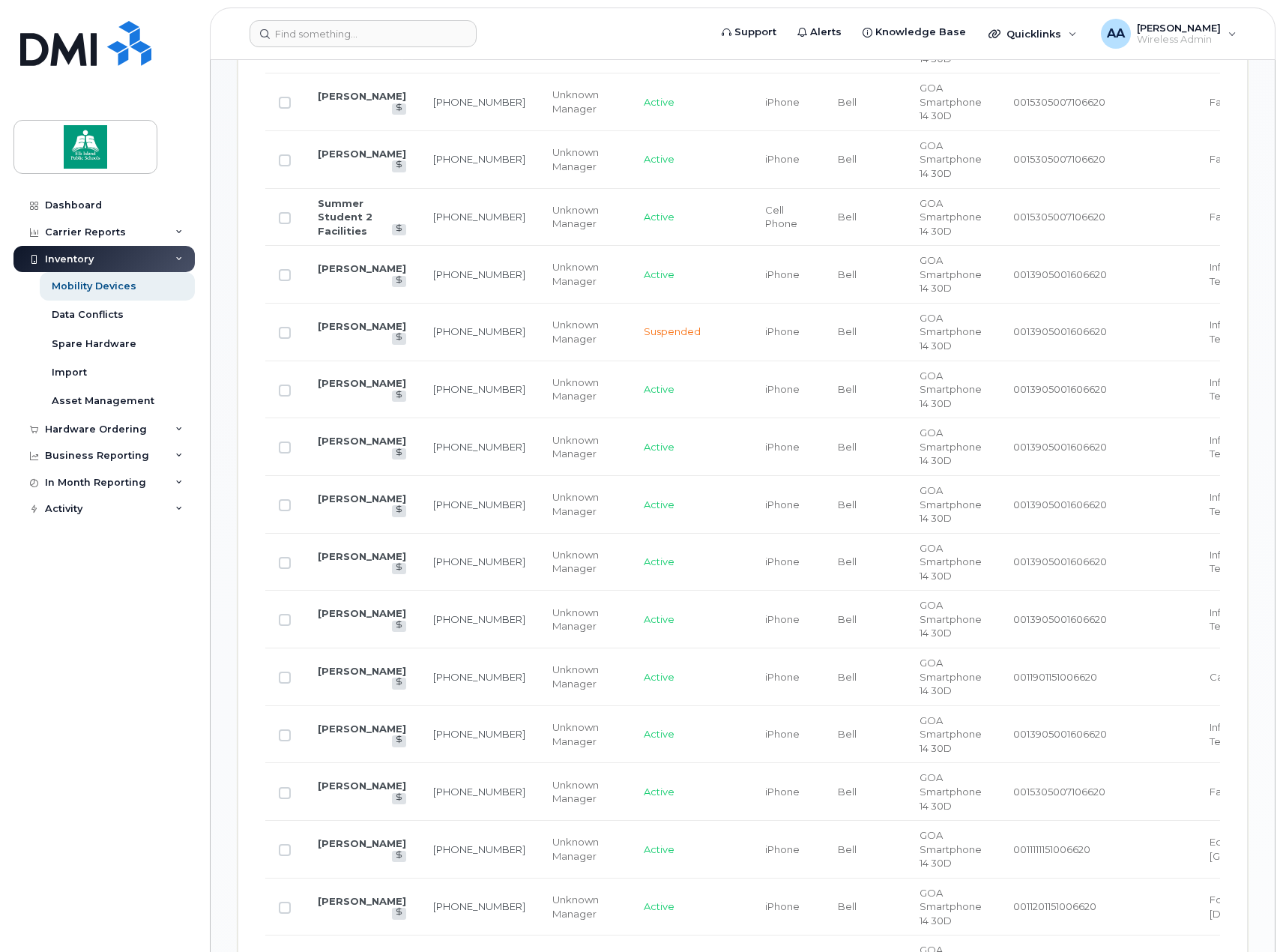
scroll to position [2998, 0]
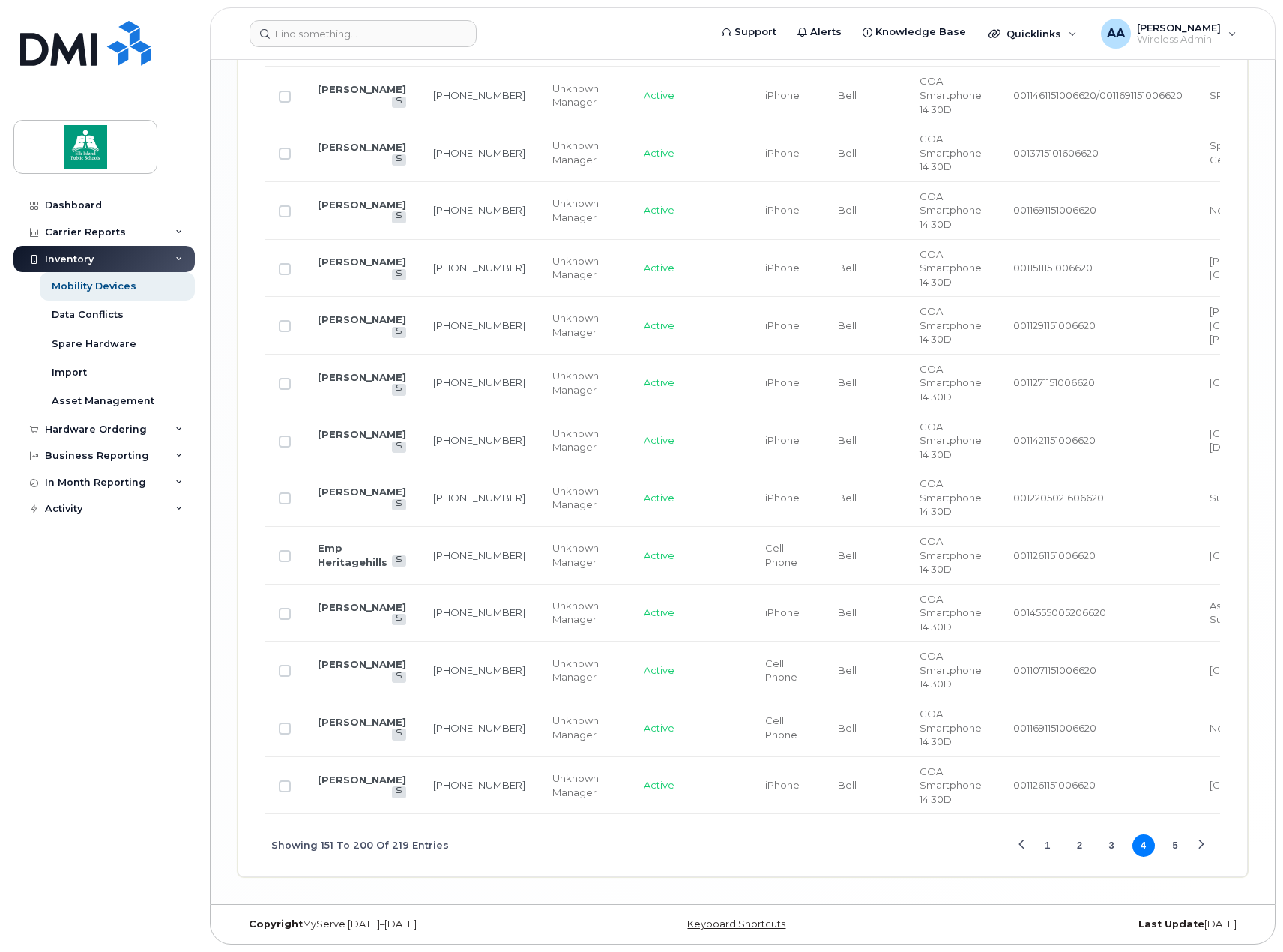
click at [1173, 845] on button "5" at bounding box center [1175, 846] width 23 height 23
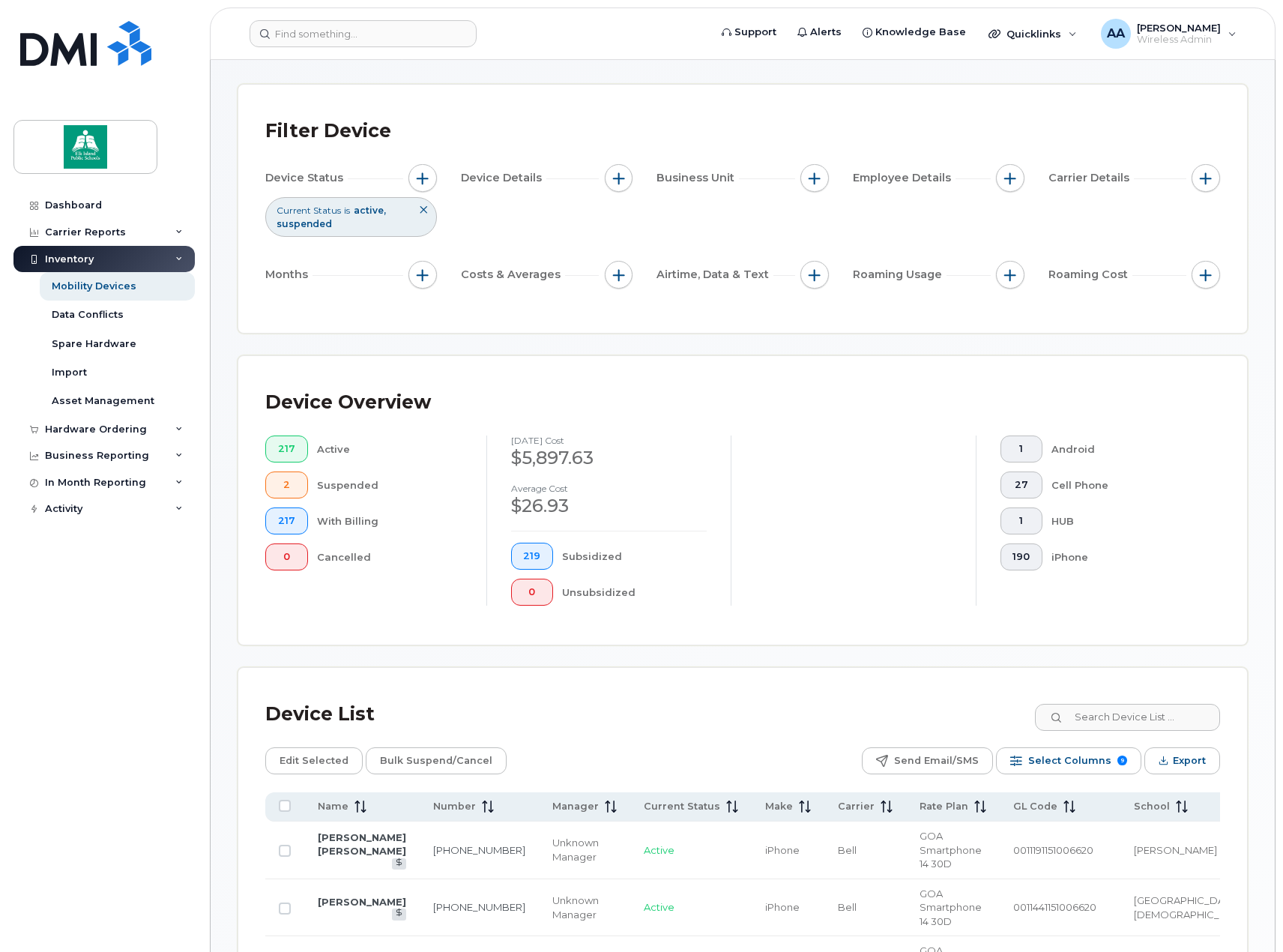
scroll to position [0, 0]
